Goal: Task Accomplishment & Management: Manage account settings

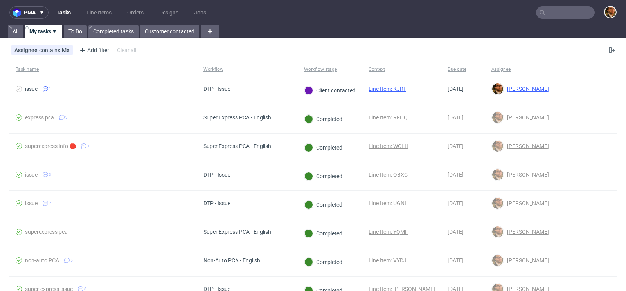
click at [558, 11] on input "text" at bounding box center [565, 12] width 59 height 13
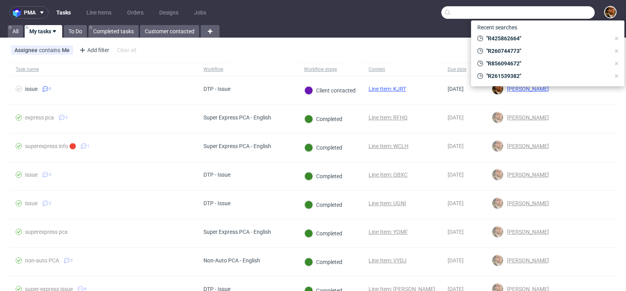
paste input "R968574716"
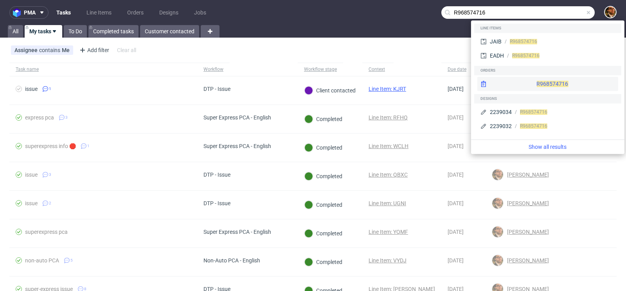
type input "R968574716"
click at [536, 85] on div "R968574716" at bounding box center [547, 84] width 141 height 14
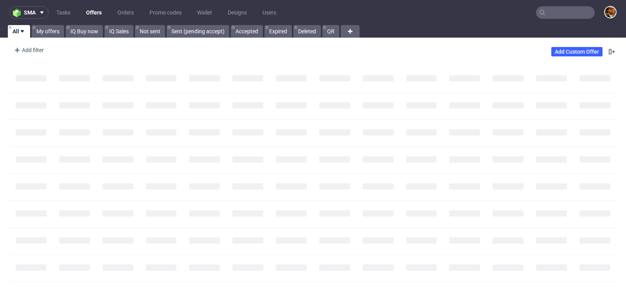
click at [550, 11] on input "text" at bounding box center [565, 12] width 59 height 13
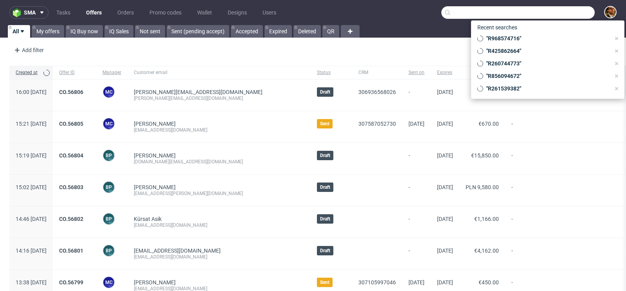
paste input "807452961"
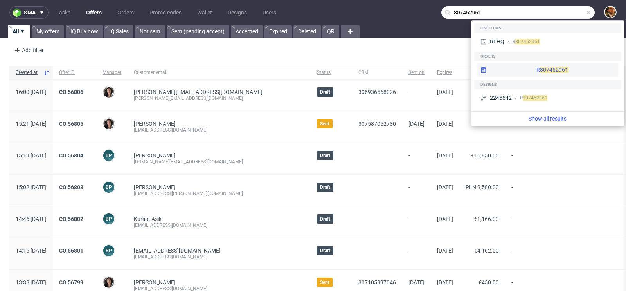
type input "807452961"
click at [534, 67] on div "R 807452961" at bounding box center [547, 70] width 141 height 14
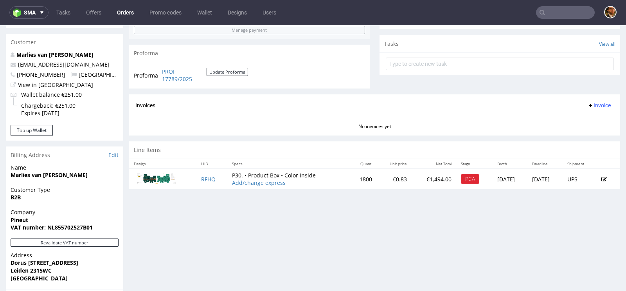
scroll to position [367, 0]
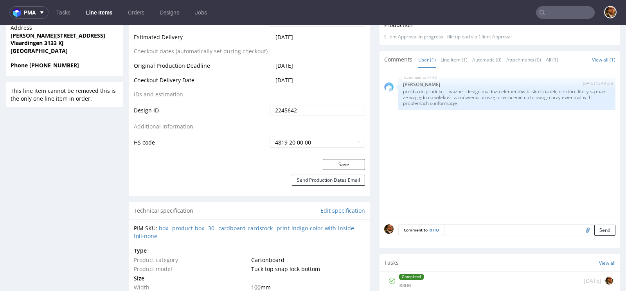
scroll to position [287, 0]
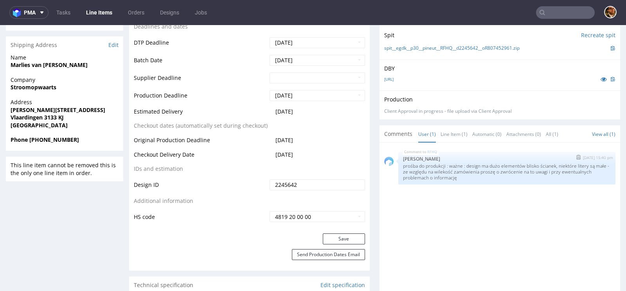
click at [492, 175] on p "prośba do produkcji : ważne : design ma dużo elementów blisko ścianek, niektóre…" at bounding box center [507, 172] width 208 height 18
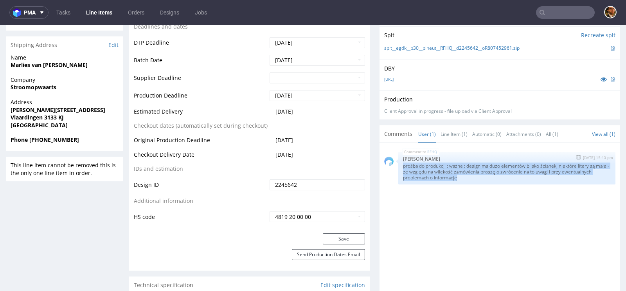
drag, startPoint x: 490, startPoint y: 175, endPoint x: 399, endPoint y: 164, distance: 91.8
click at [399, 164] on div "RFHQ 10th Sep 25 | 15:40 pm Elżbieta Jelińska prośba do produkcji : ważne : des…" at bounding box center [506, 168] width 217 height 32
copy p "prośba do produkcji : ważne : design ma dużo elementów blisko ścianek, niektóre…"
click at [487, 199] on div "RFHQ 10th Sep 25 | 15:40 pm Elżbieta Jelińska prośba do produkcji : ważne : des…" at bounding box center [502, 219] width 236 height 144
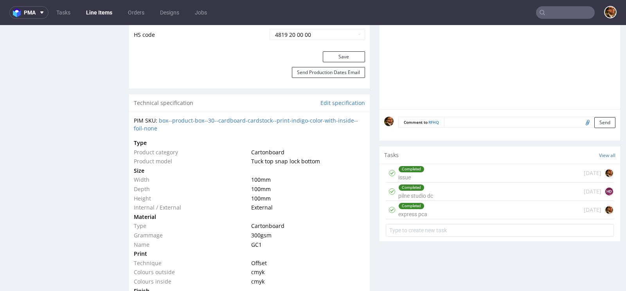
scroll to position [471, 0]
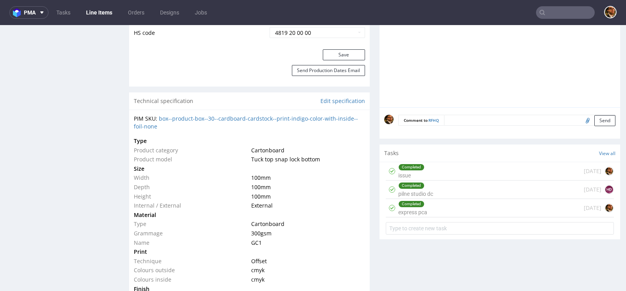
click at [460, 207] on div "Completed express pca 2 days ago" at bounding box center [500, 208] width 228 height 18
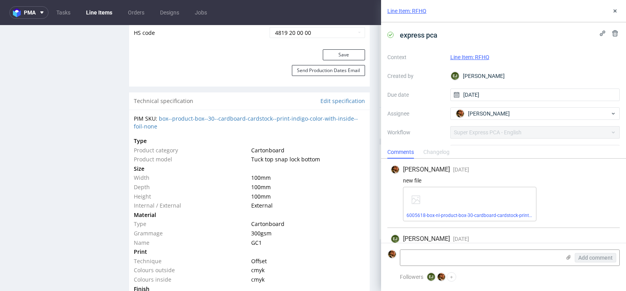
scroll to position [65, 0]
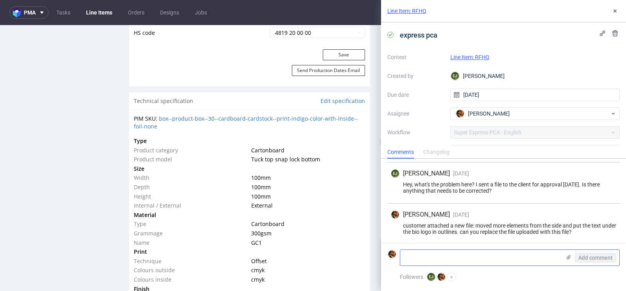
click at [419, 251] on textarea at bounding box center [480, 258] width 160 height 16
click at [617, 13] on icon at bounding box center [615, 11] width 6 height 6
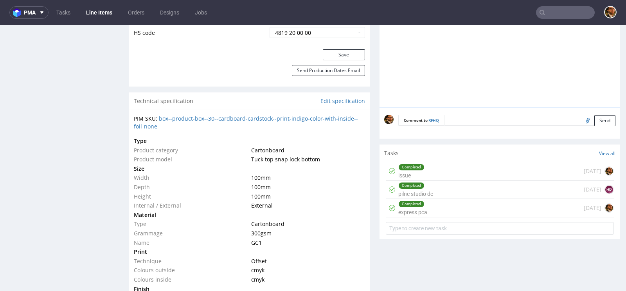
click at [475, 190] on div "Completed pilne studio dc 3 days ago HD" at bounding box center [500, 189] width 228 height 18
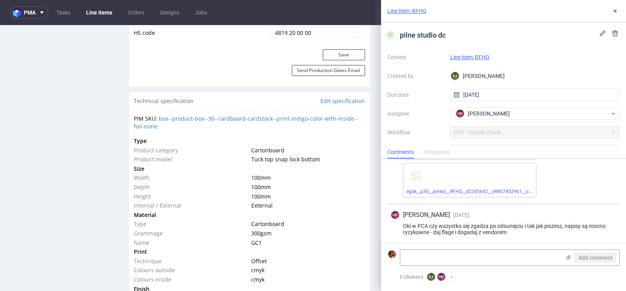
scroll to position [62, 0]
click at [615, 11] on use at bounding box center [615, 10] width 3 height 3
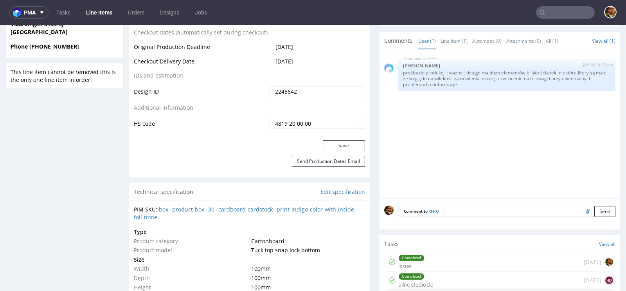
scroll to position [505, 0]
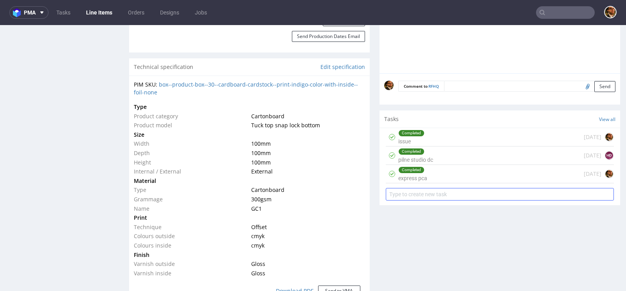
click at [407, 194] on input "text" at bounding box center [500, 194] width 228 height 13
type input "The file is still not correct. Can they somehow highlight where the margin is t…"
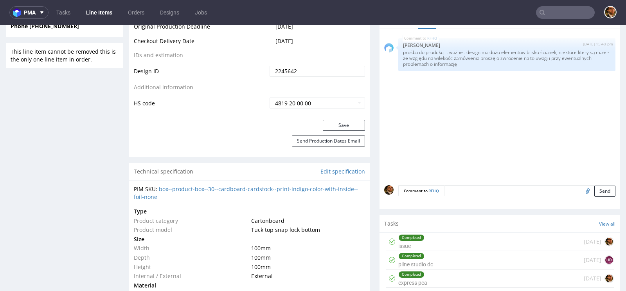
scroll to position [566, 0]
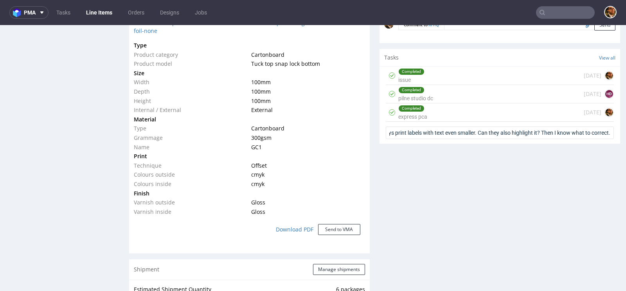
drag, startPoint x: 496, startPoint y: 126, endPoint x: 355, endPoint y: 125, distance: 140.9
click at [354, 124] on div "Progress Payment Paid Fri 22 Aug Design Locked DTP DTP Client Approval Pending …" at bounding box center [374, 184] width 491 height 1401
click at [416, 126] on input "The file is still not correct. Can they somehow highlight where the margin is t…" at bounding box center [500, 132] width 228 height 13
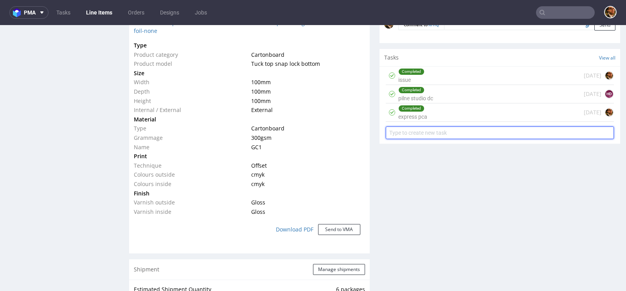
paste input "The file is still not correct. Can they somehow highlight where the margin is t…"
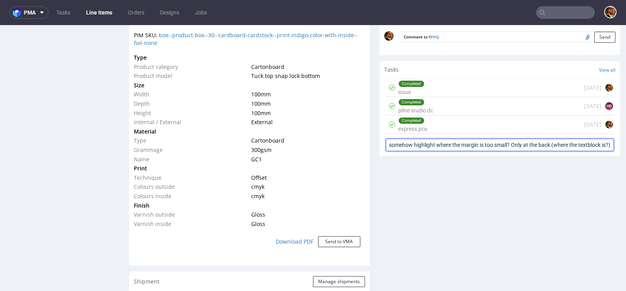
scroll to position [549, 0]
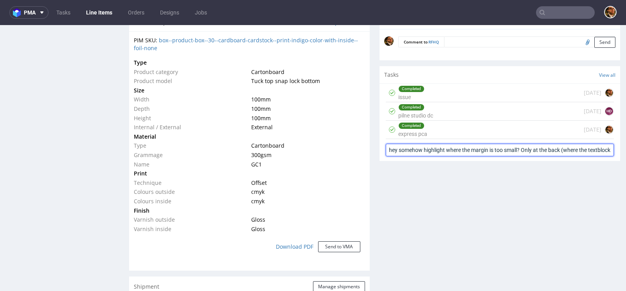
type input "The file is still not correct. Can they somehow highlight where the margin is t…"
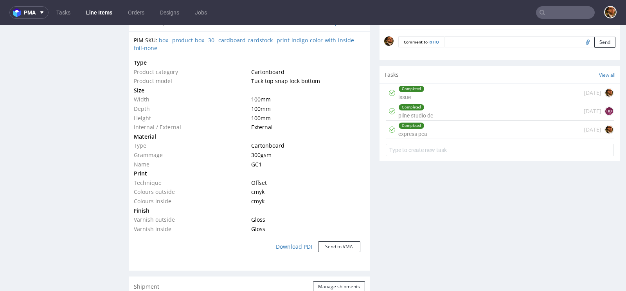
click at [448, 127] on div "Completed express pca 2 days ago" at bounding box center [500, 130] width 228 height 18
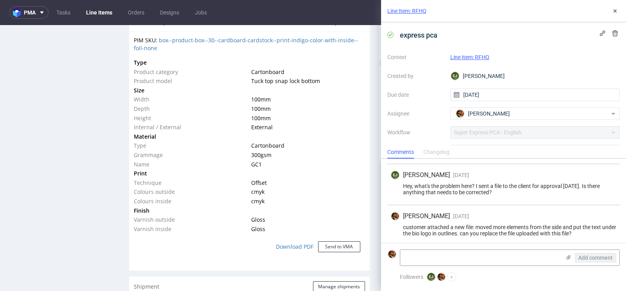
scroll to position [65, 0]
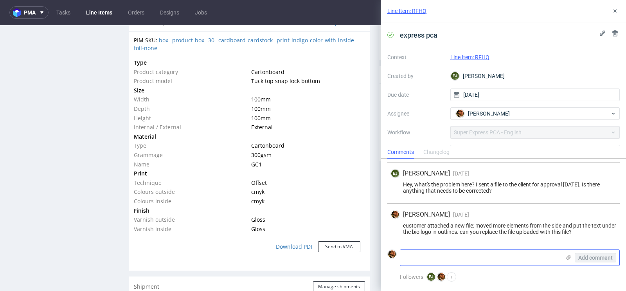
click at [413, 252] on textarea at bounding box center [480, 258] width 160 height 16
paste textarea "The file is still not correct. Can they somehow highlight where the margin is t…"
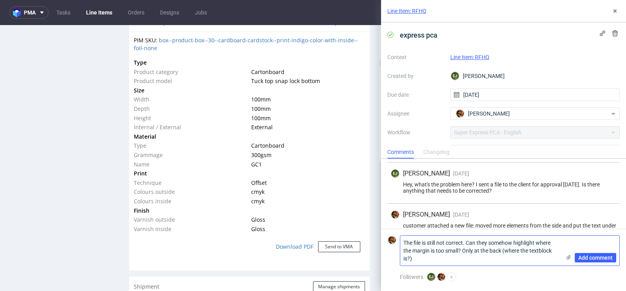
scroll to position [0, 0]
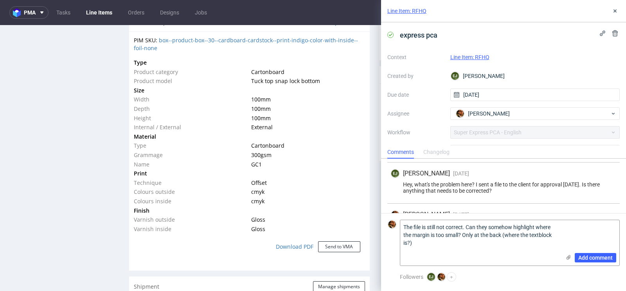
paste textarea "And which text are too small? We always print labels with text even smaller. Ca…"
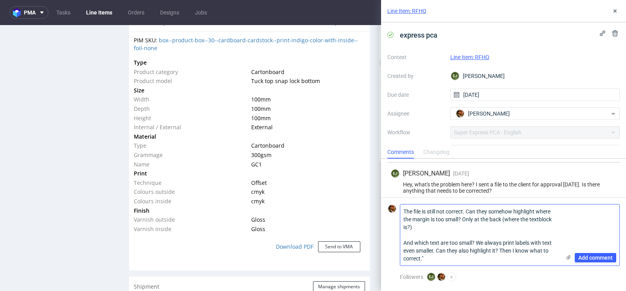
click at [403, 212] on textarea "The file is still not correct. Can they somehow highlight where the margin is t…" at bounding box center [480, 234] width 160 height 61
click at [450, 261] on textarea ""The file is still not correct. Can they somehow highlight where the margin is …" at bounding box center [480, 234] width 160 height 61
click at [404, 210] on textarea ""The file is still not correct. Can they somehow highlight where the margin is …" at bounding box center [480, 234] width 160 height 61
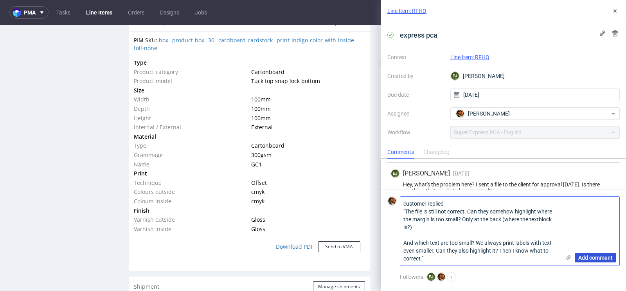
type textarea "customer replied "The file is still not correct. Can they somehow highlight whe…"
click at [582, 258] on span "Add comment" at bounding box center [595, 257] width 34 height 5
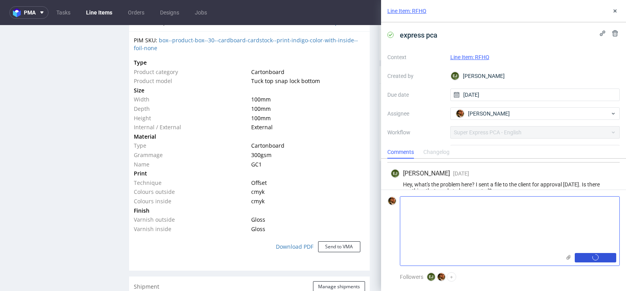
scroll to position [131, 0]
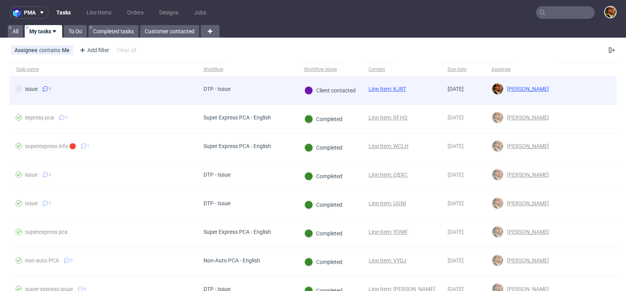
click at [569, 85] on div at bounding box center [585, 90] width 61 height 28
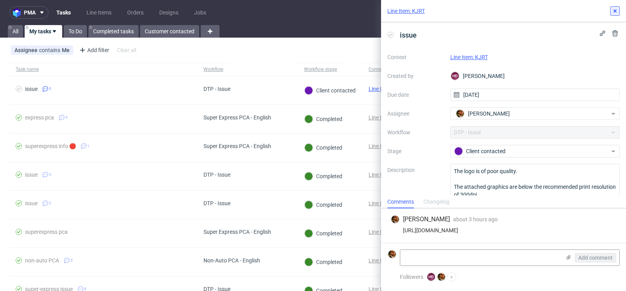
click at [614, 10] on use at bounding box center [615, 10] width 3 height 3
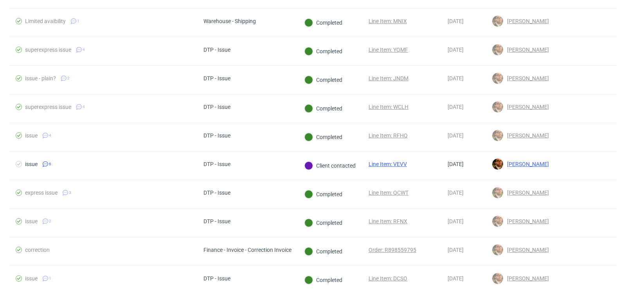
scroll to position [359, 0]
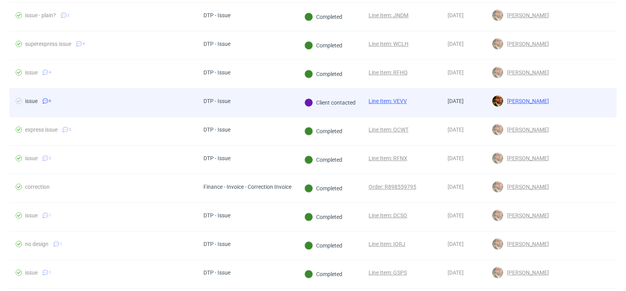
click at [564, 107] on div at bounding box center [585, 102] width 61 height 28
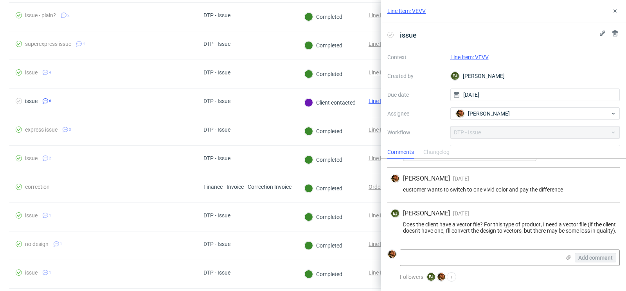
scroll to position [182, 0]
click at [614, 13] on icon at bounding box center [615, 11] width 6 height 6
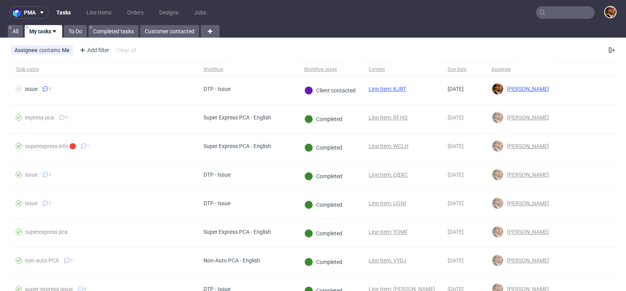
click at [541, 13] on input "text" at bounding box center [565, 12] width 59 height 13
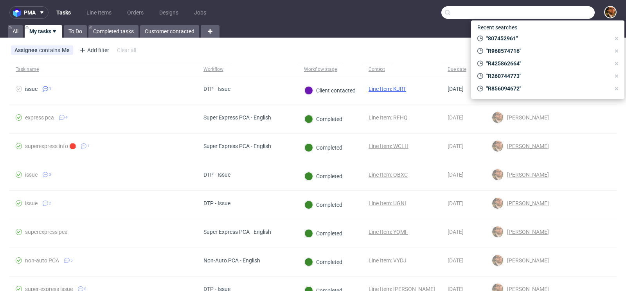
paste input "R807452961"
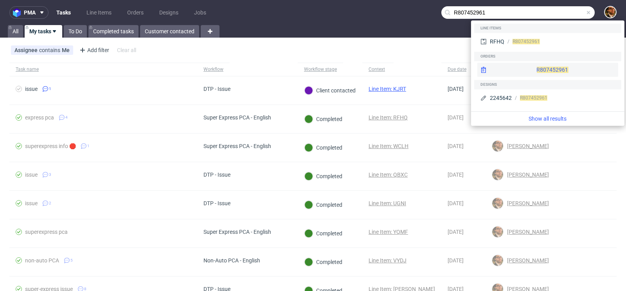
type input "R807452961"
click at [529, 64] on div "R807452961" at bounding box center [547, 70] width 141 height 14
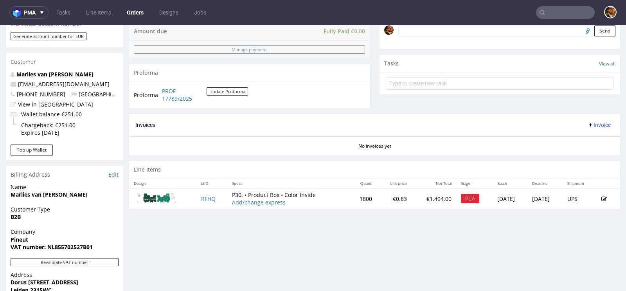
scroll to position [247, 0]
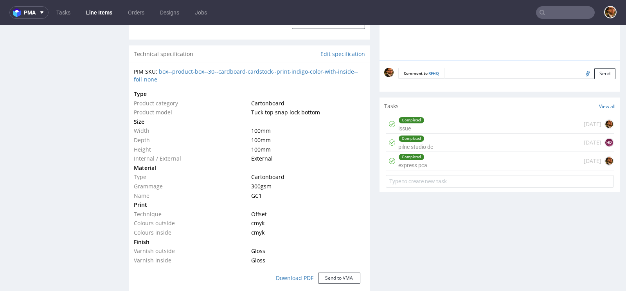
scroll to position [549, 0]
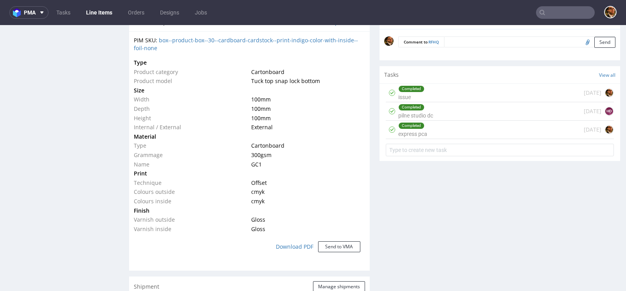
click at [430, 130] on div "Completed express pca 2 days ago" at bounding box center [500, 130] width 228 height 18
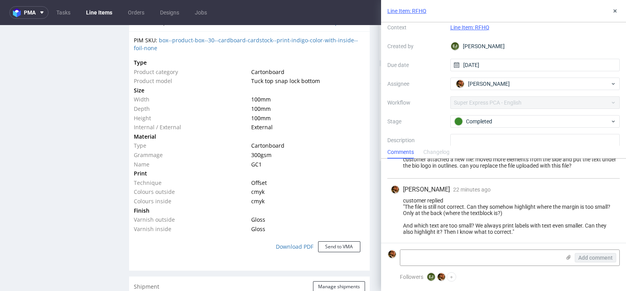
scroll to position [52, 0]
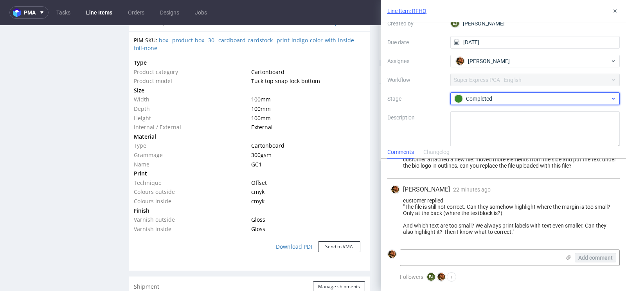
click at [596, 95] on div "Completed" at bounding box center [532, 98] width 156 height 9
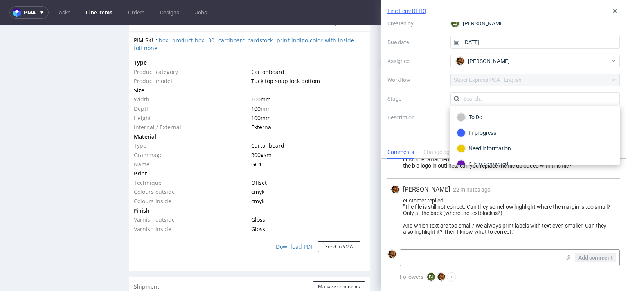
scroll to position [39, 0]
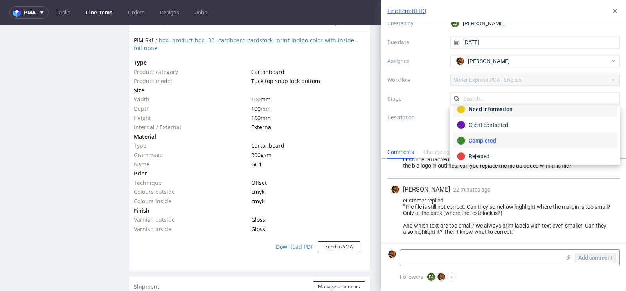
click at [523, 111] on div "Need information" at bounding box center [535, 109] width 157 height 9
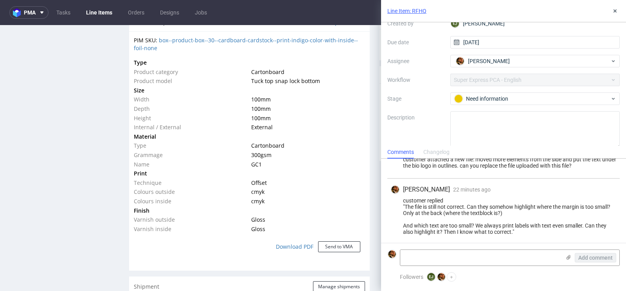
scroll to position [0, 0]
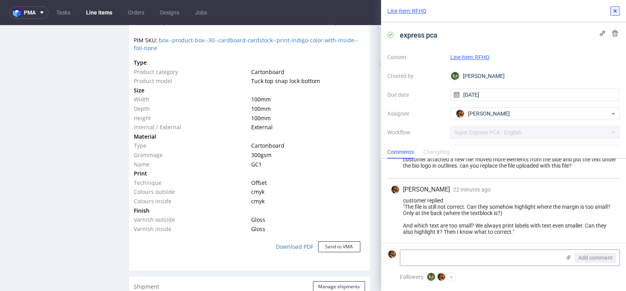
click at [614, 14] on button at bounding box center [614, 10] width 9 height 9
